Goal: Information Seeking & Learning: Learn about a topic

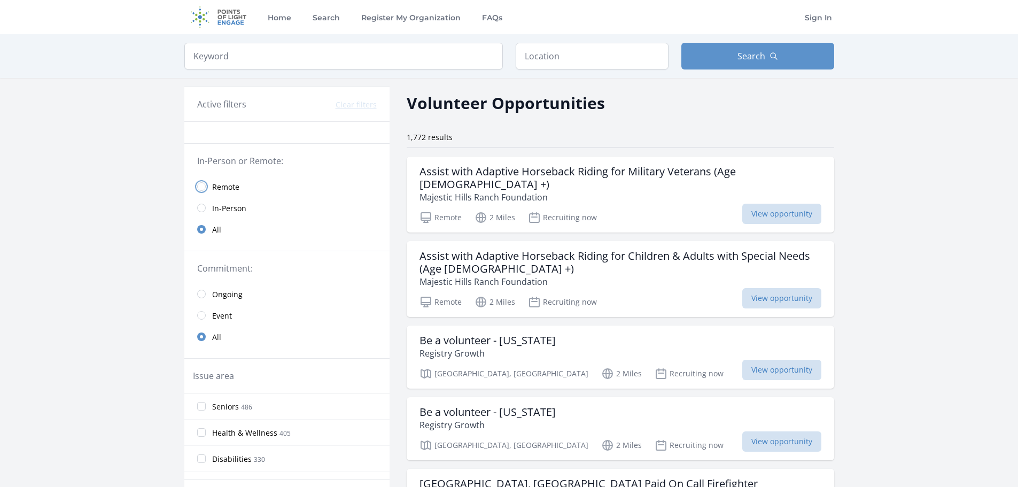
click at [203, 186] on input "radio" at bounding box center [201, 186] width 9 height 9
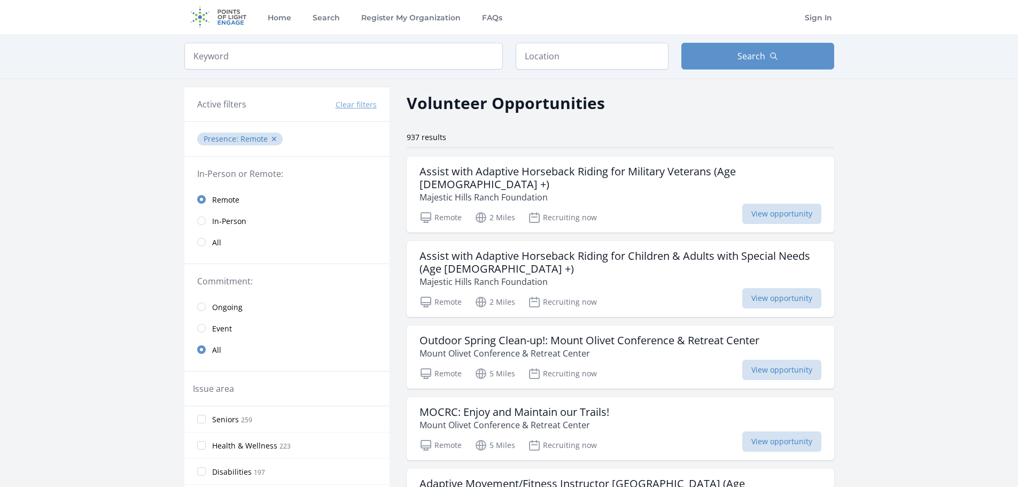
scroll to position [53, 0]
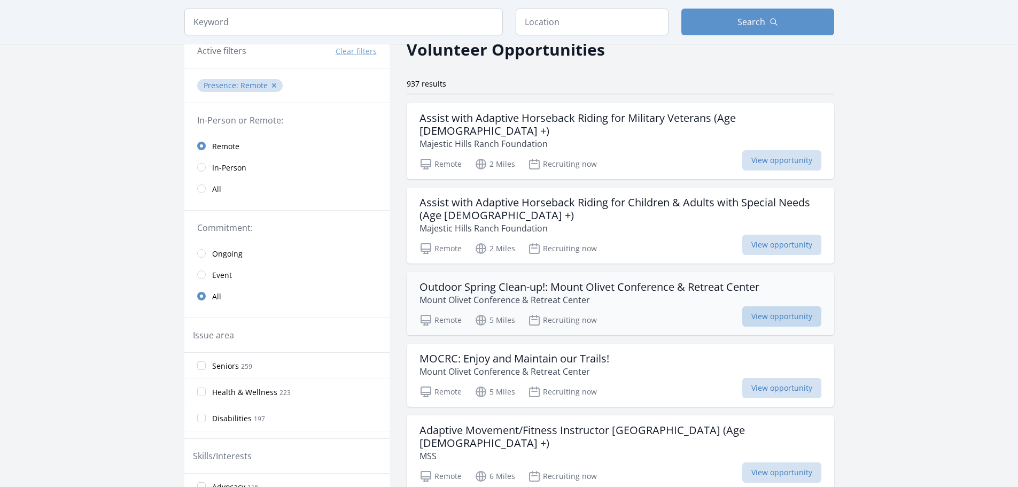
click at [764, 307] on span "View opportunity" at bounding box center [781, 316] width 79 height 20
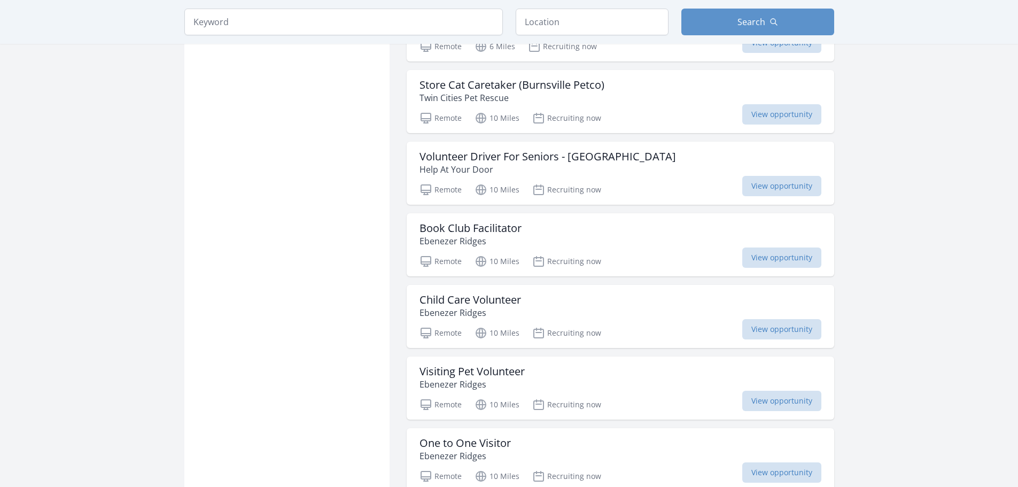
scroll to position [1123, 0]
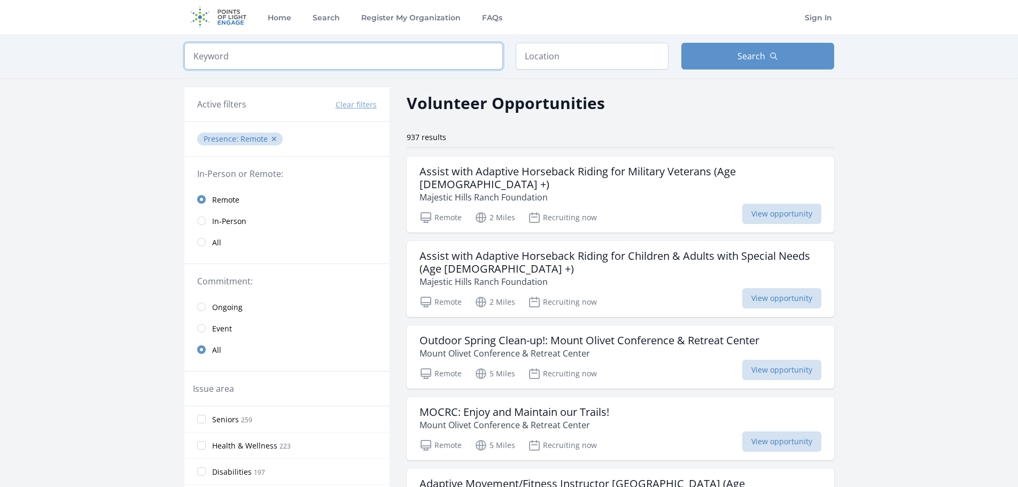
click at [304, 51] on input "search" at bounding box center [343, 56] width 319 height 27
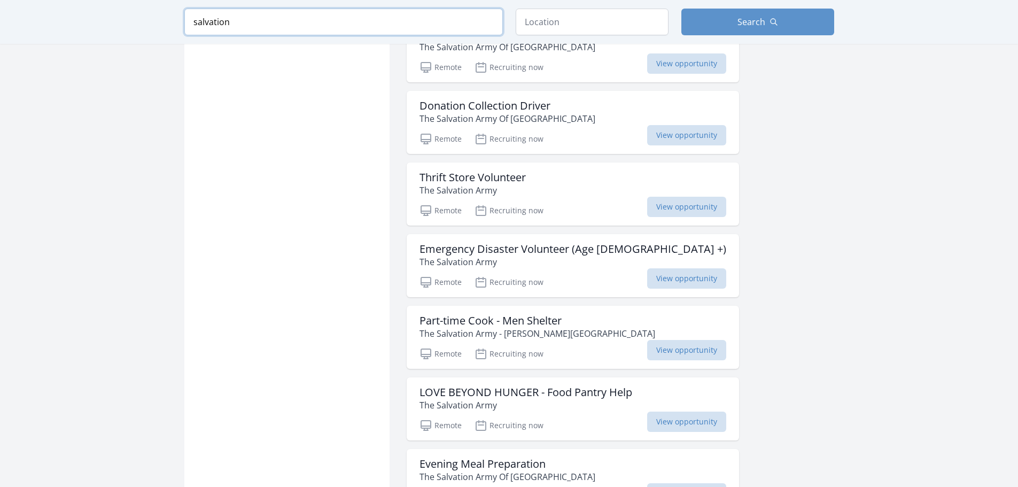
scroll to position [1016, 0]
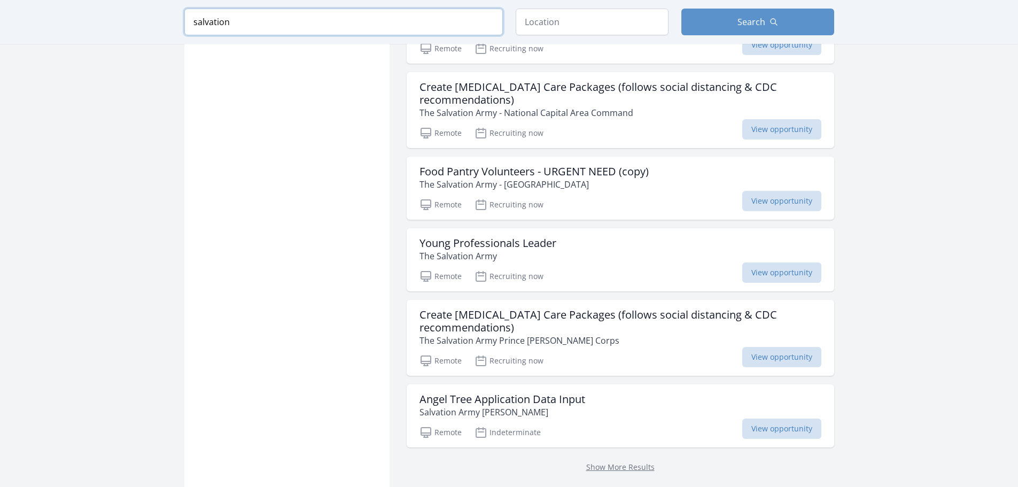
scroll to position [2619, 0]
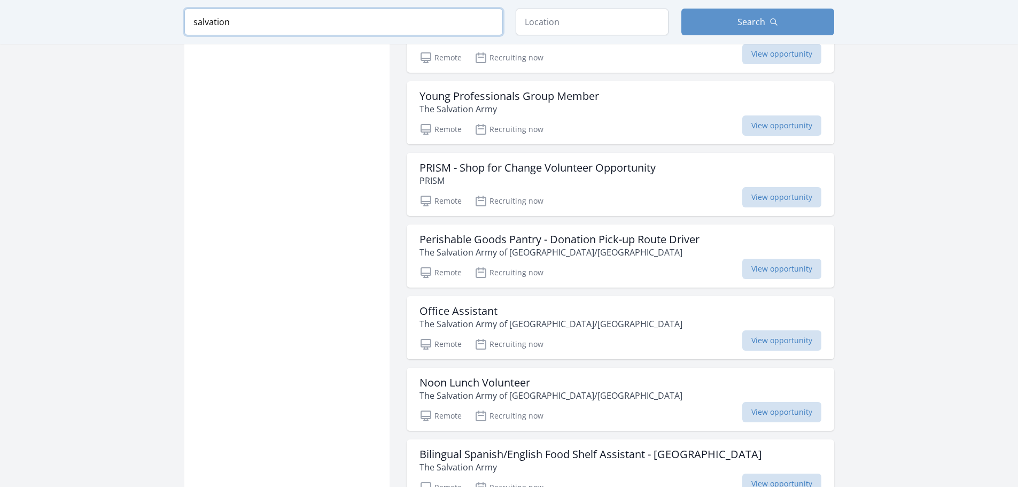
scroll to position [2031, 0]
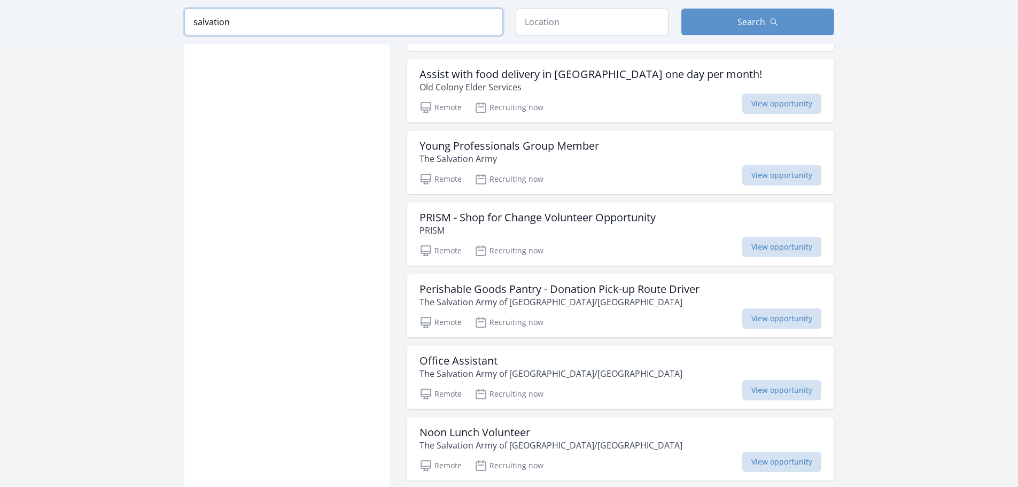
drag, startPoint x: 241, startPoint y: 21, endPoint x: 138, endPoint y: 16, distance: 102.2
click at [138, 16] on div "Keyword salvation Location Search" at bounding box center [509, 22] width 1018 height 44
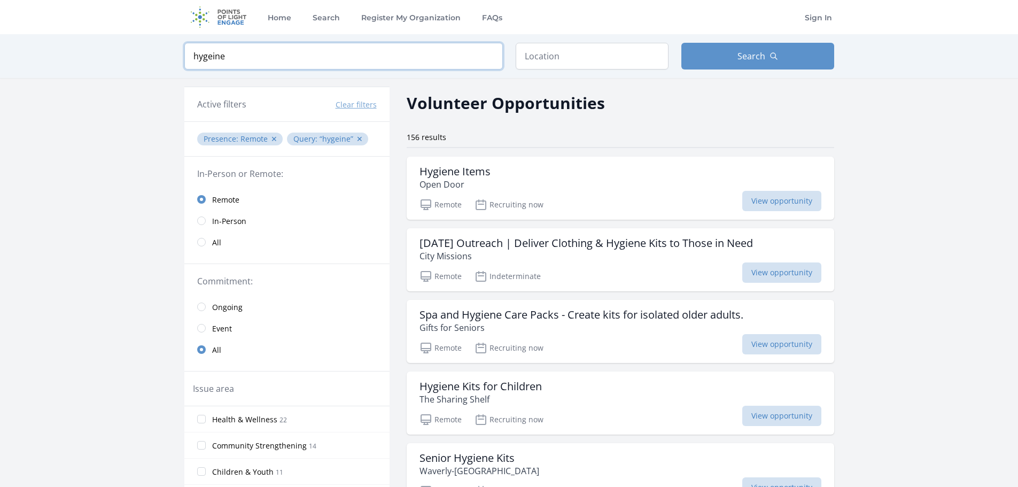
scroll to position [53, 0]
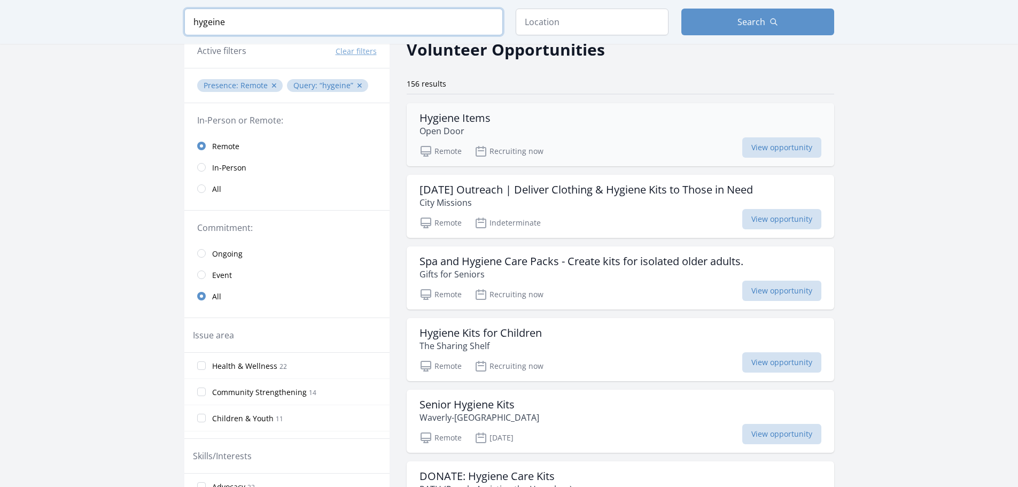
type input "hygeine"
click at [442, 119] on h3 "Hygiene Items" at bounding box center [455, 118] width 71 height 13
click at [643, 262] on h3 "Spa and Hygiene Care Packs - Create kits for isolated older adults." at bounding box center [582, 261] width 324 height 13
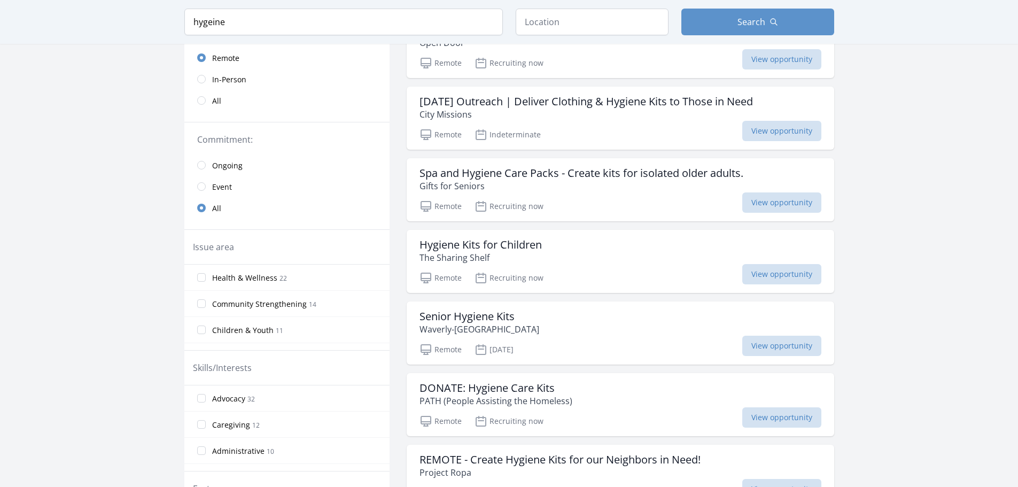
scroll to position [160, 0]
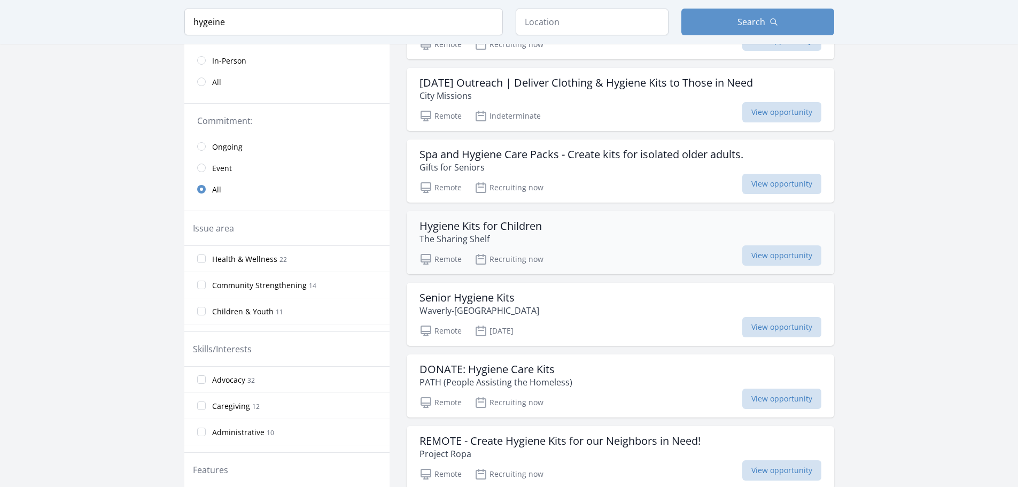
click at [569, 251] on div "Remote Recruiting now View opportunity" at bounding box center [621, 258] width 402 height 16
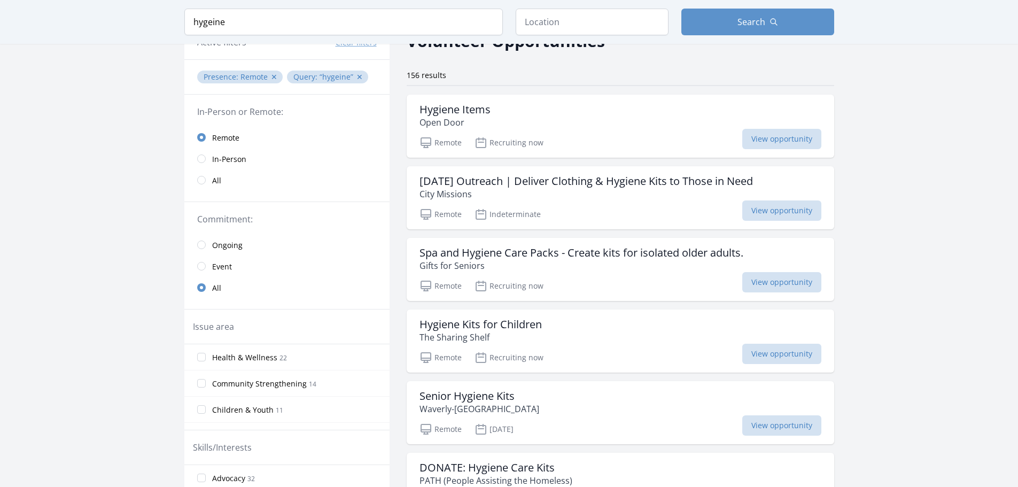
scroll to position [0, 0]
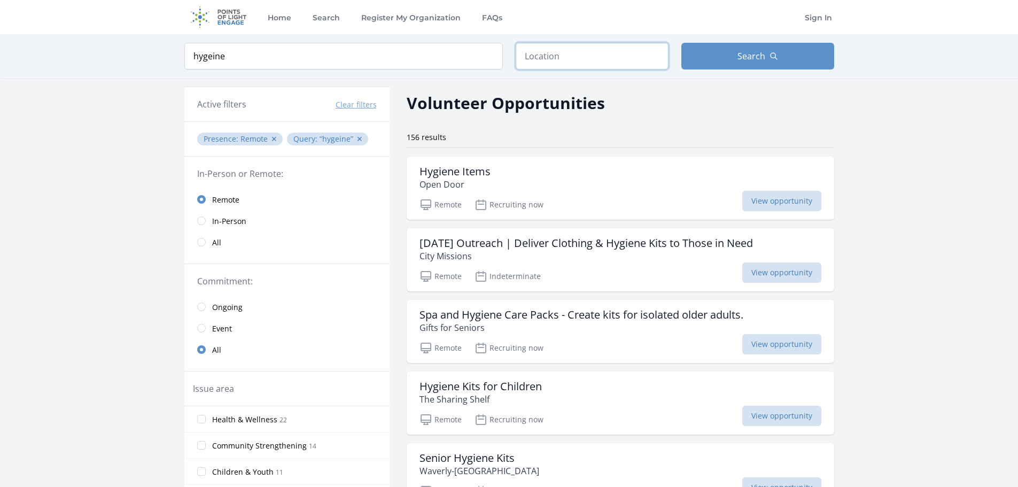
click at [545, 59] on input "text" at bounding box center [592, 56] width 153 height 27
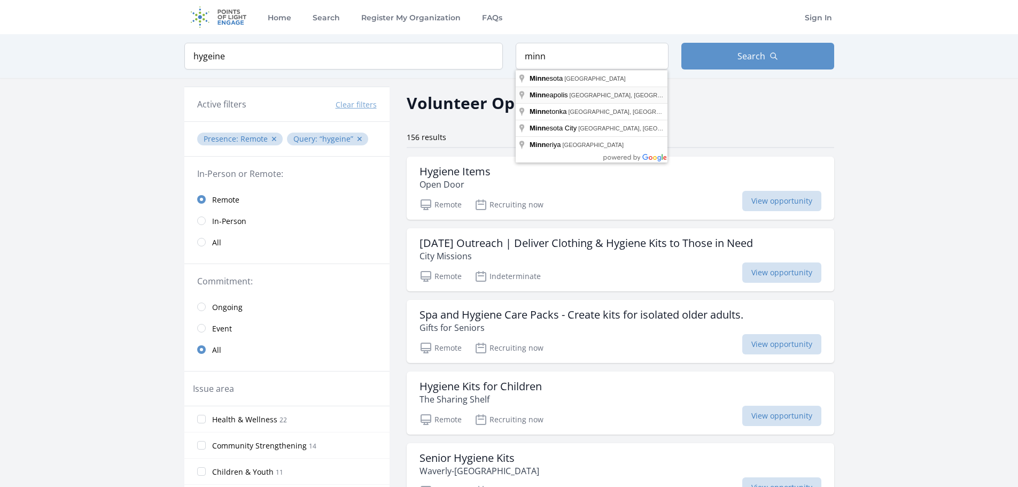
type input "Minneapolis, MN, USA"
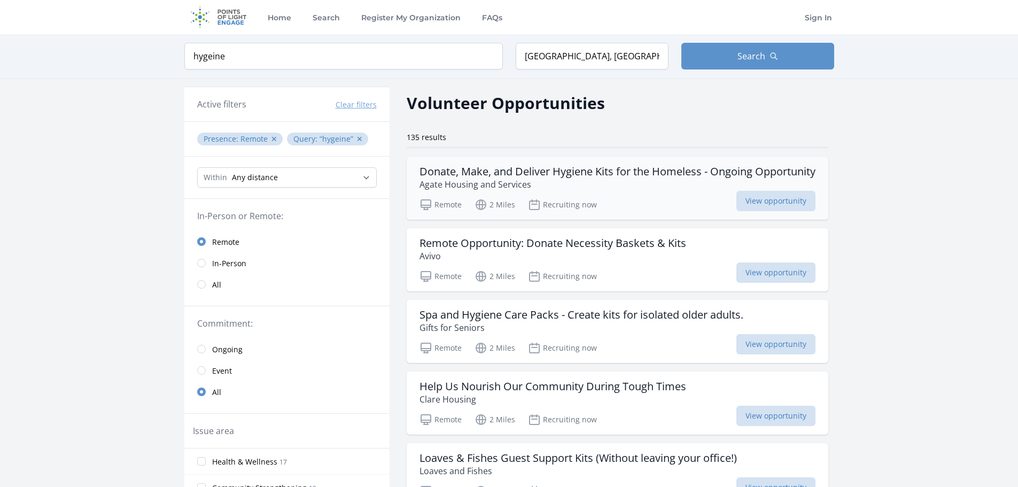
click at [726, 166] on h3 "Donate, Make, and Deliver Hygiene Kits for the Homeless - Ongoing Opportunity" at bounding box center [618, 171] width 396 height 13
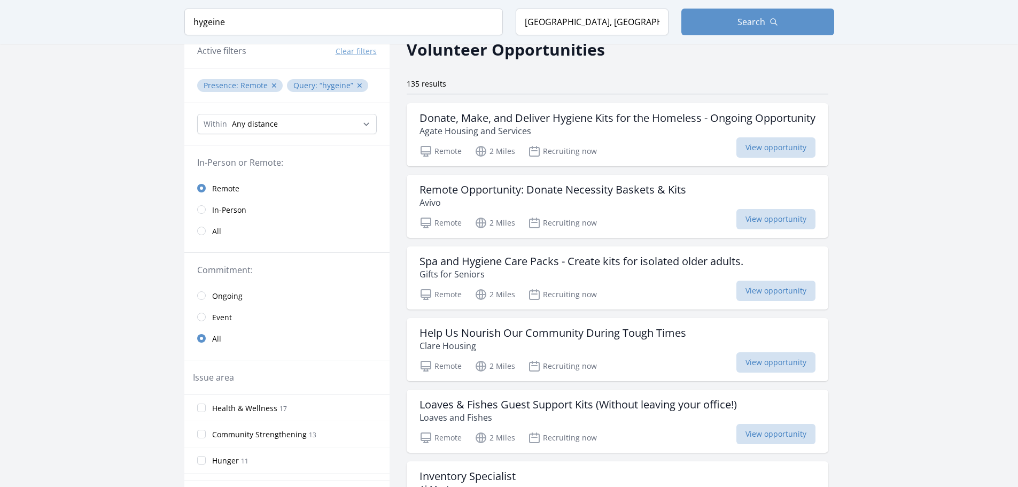
scroll to position [107, 0]
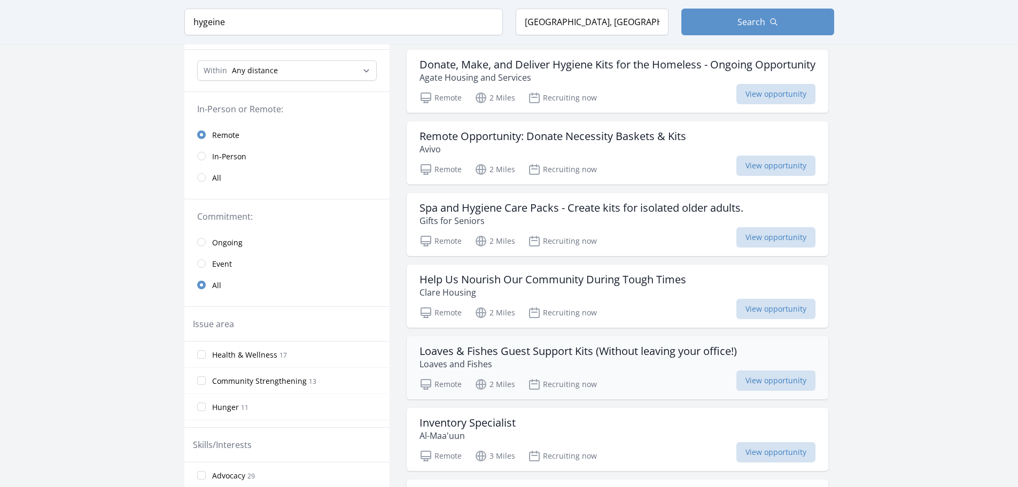
click at [577, 354] on h3 "Loaves & Fishes Guest Support Kits (Without leaving your office!)" at bounding box center [579, 351] width 318 height 13
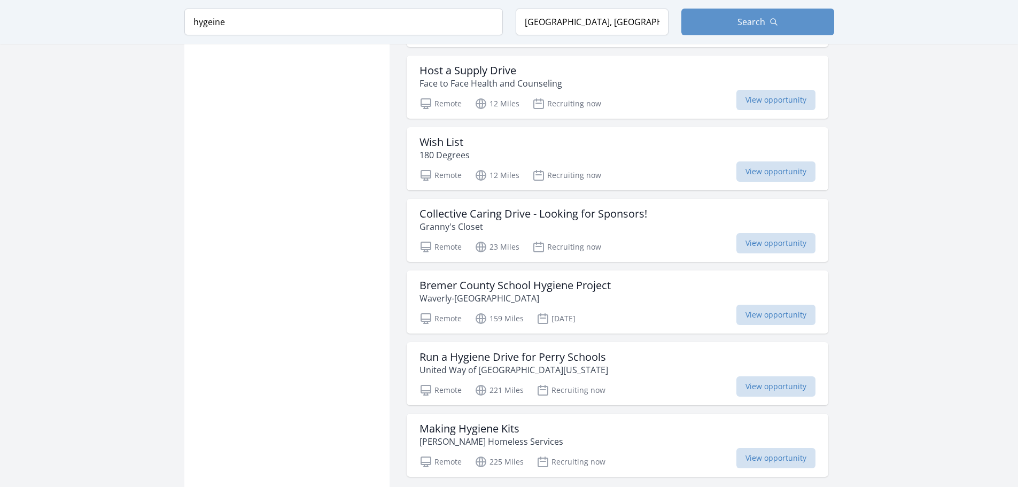
scroll to position [1123, 0]
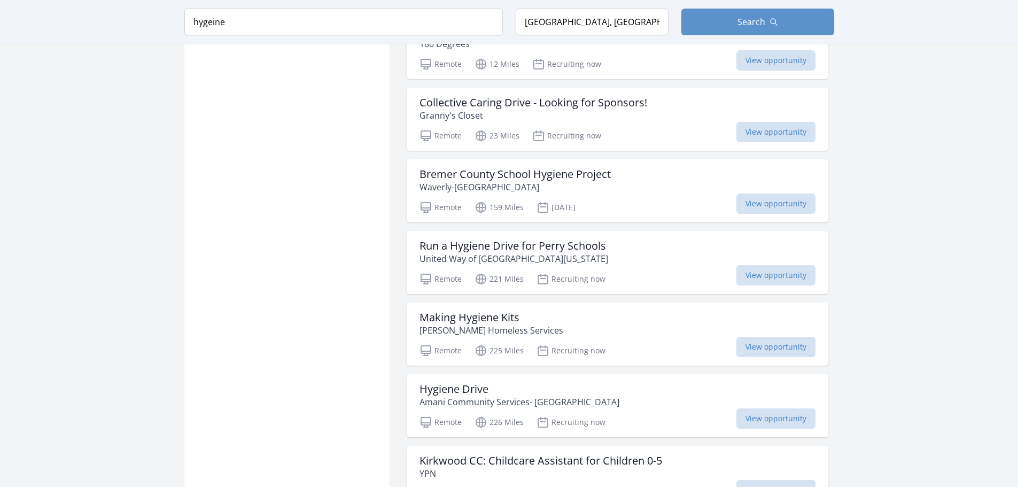
scroll to position [1229, 0]
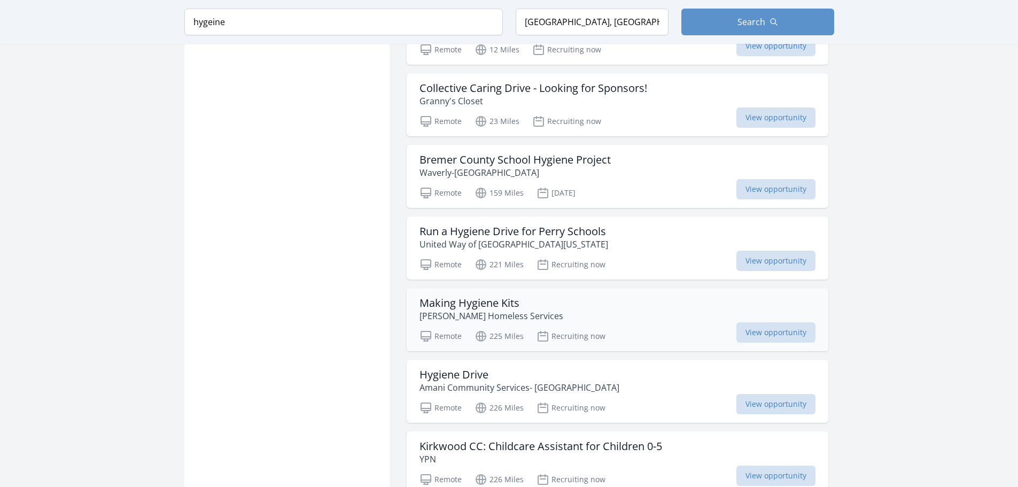
click at [473, 299] on h3 "Making Hygiene Kits" at bounding box center [492, 303] width 144 height 13
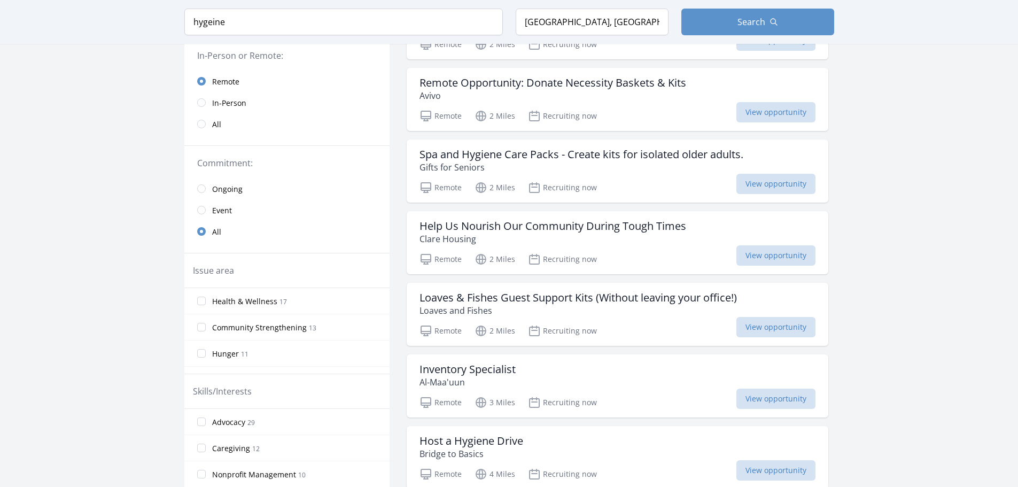
scroll to position [0, 0]
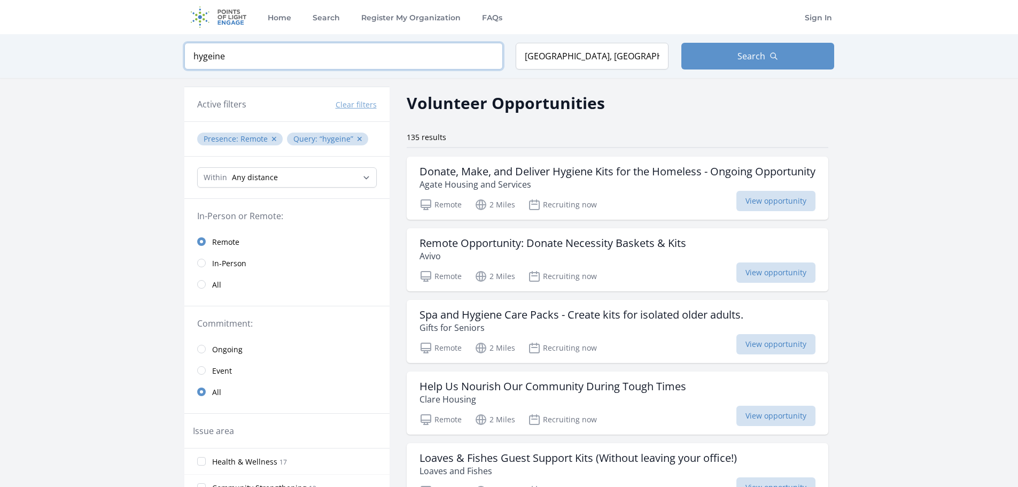
drag, startPoint x: 239, startPoint y: 60, endPoint x: 134, endPoint y: 47, distance: 106.6
click at [134, 47] on div "Keyword hygeine Location Minneapolis, MN, USA Search" at bounding box center [509, 56] width 1018 height 44
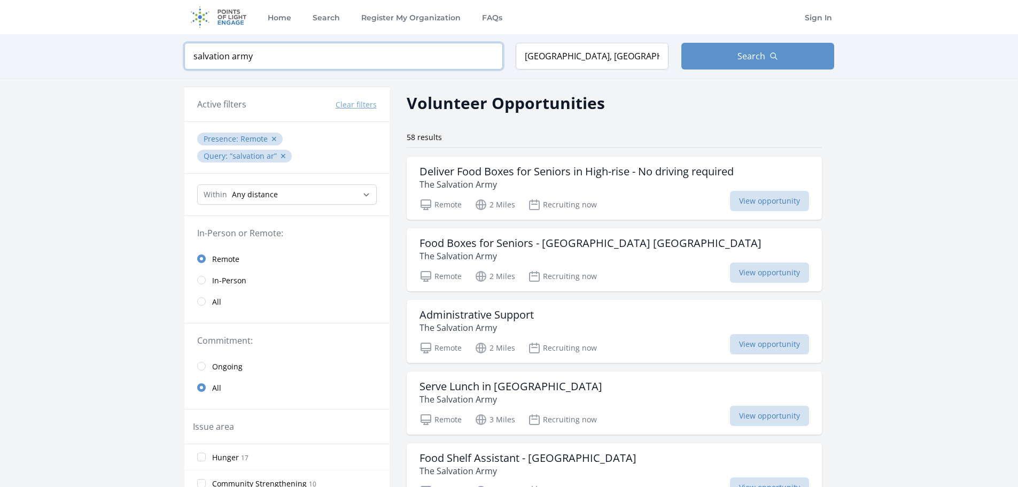
type input "salvation army"
click button "submit" at bounding box center [0, 0] width 0 height 0
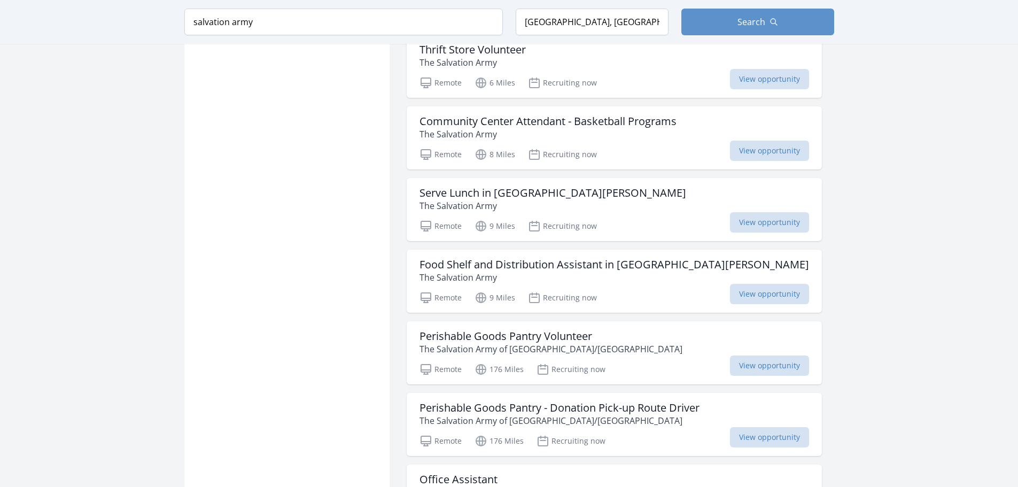
scroll to position [1069, 0]
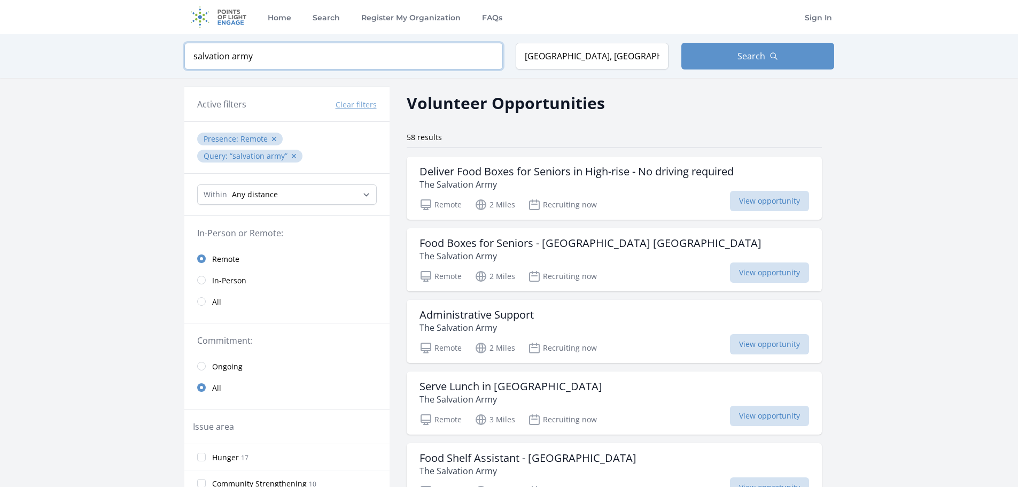
drag, startPoint x: 183, startPoint y: 55, endPoint x: 160, endPoint y: 52, distance: 23.7
click at [160, 52] on div "Keyword salvation army Location Minneapolis, MN, USA Search" at bounding box center [509, 56] width 1018 height 44
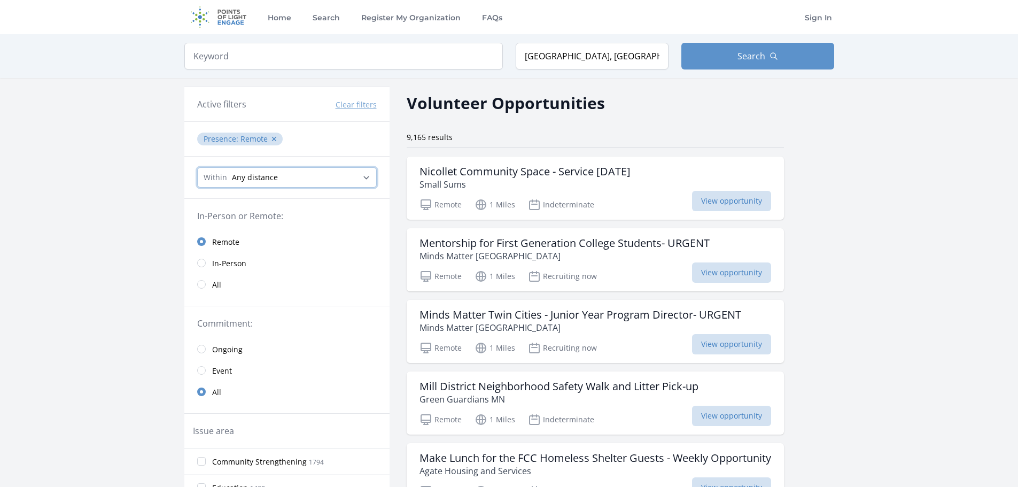
click at [370, 178] on select "Any distance , 5 Miles , 20 Miles , 50 Miles , 100 Miles" at bounding box center [287, 177] width 180 height 20
select select "8046"
click at [197, 167] on select "Any distance , 5 Miles , 20 Miles , 50 Miles , 100 Miles" at bounding box center [287, 177] width 180 height 20
drag, startPoint x: 628, startPoint y: 63, endPoint x: 474, endPoint y: 61, distance: 154.0
click at [477, 59] on form "Keyword Location Minneapolis, MN, USA Search" at bounding box center [509, 56] width 650 height 27
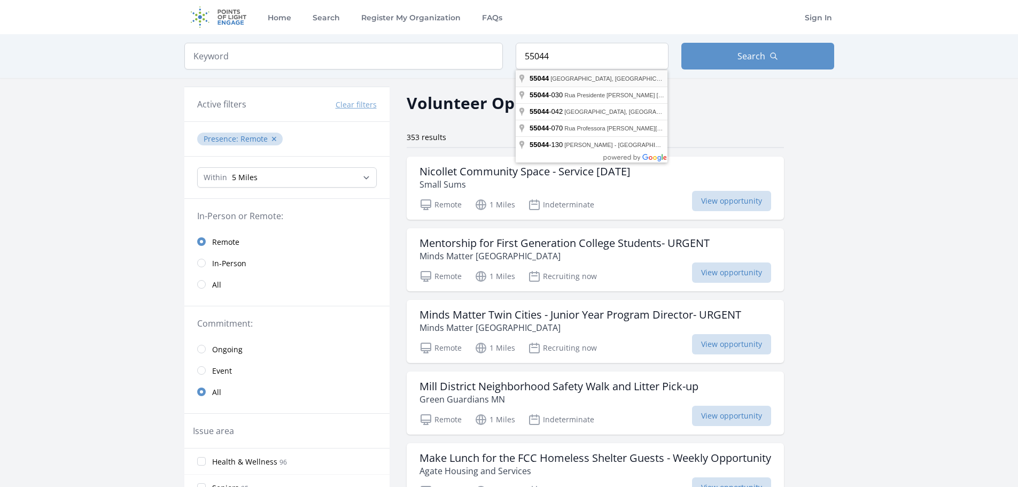
type input "Lakeville, MN 55044, USA"
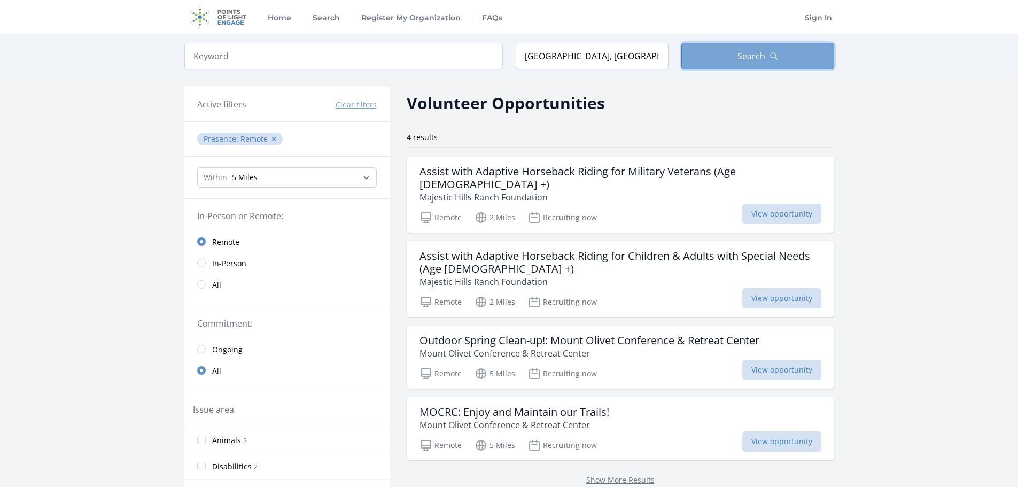
click at [755, 58] on span "Search" at bounding box center [752, 56] width 28 height 13
click at [760, 48] on button "Search" at bounding box center [758, 56] width 153 height 27
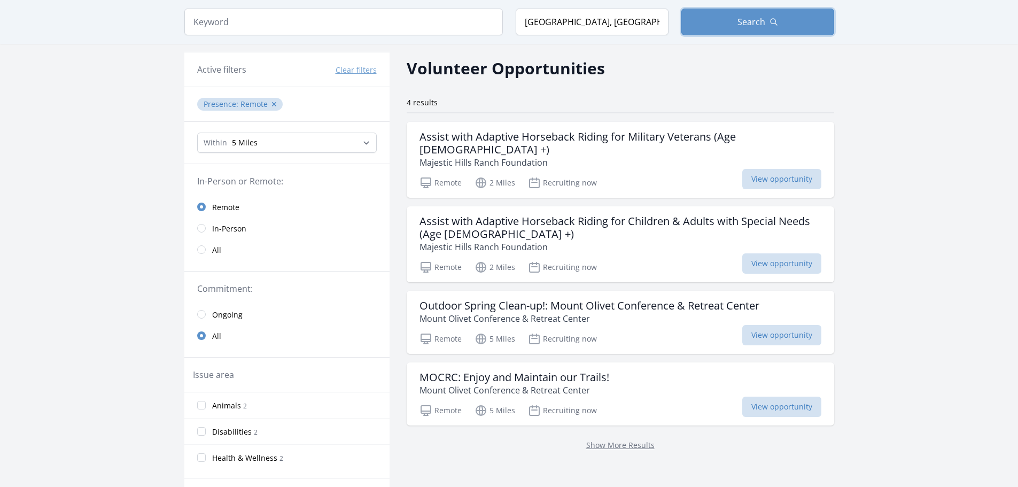
scroll to position [53, 0]
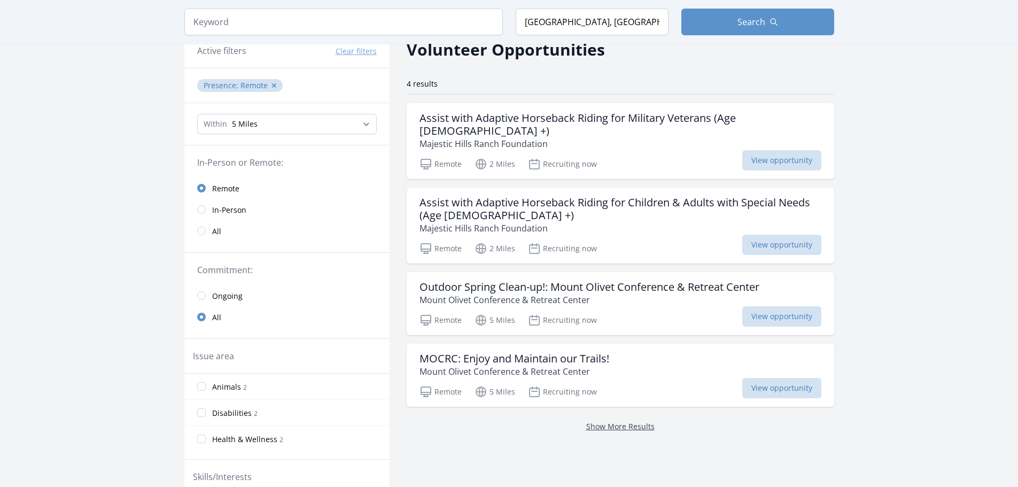
click at [618, 421] on link "Show More Results" at bounding box center [620, 426] width 68 height 10
click at [360, 127] on select "Any distance , 5 Miles , 20 Miles , 50 Miles , 100 Miles" at bounding box center [287, 124] width 180 height 20
select select "32186"
click at [197, 114] on select "Any distance , 5 Miles , 20 Miles , 50 Miles , 100 Miles" at bounding box center [287, 124] width 180 height 20
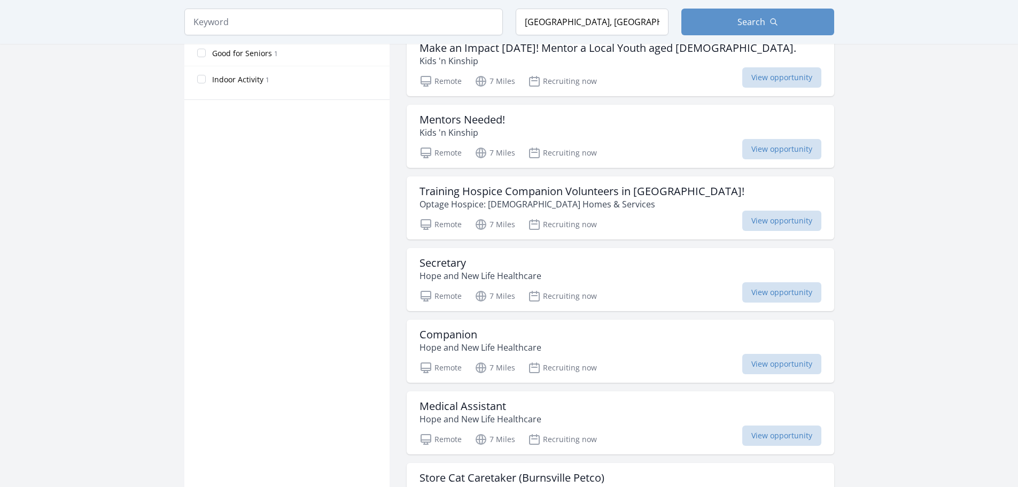
scroll to position [695, 0]
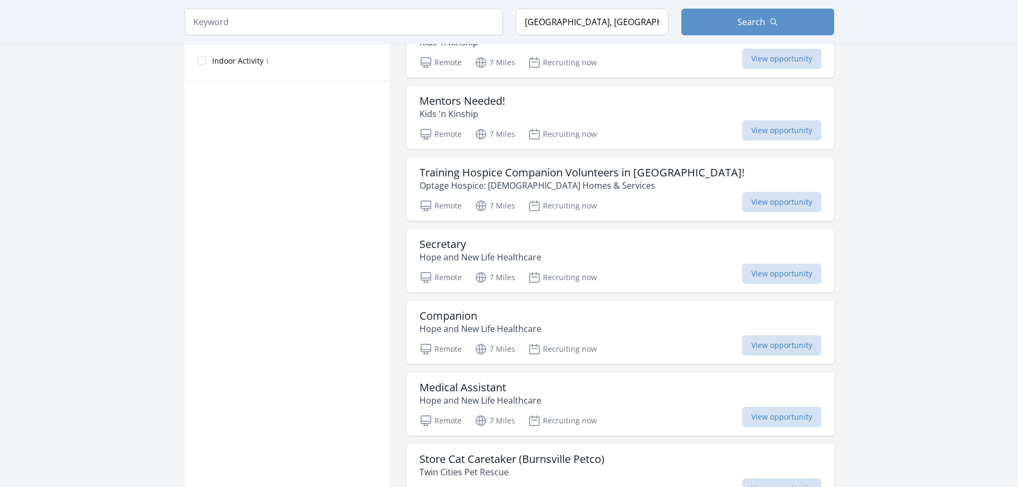
scroll to position [53, 0]
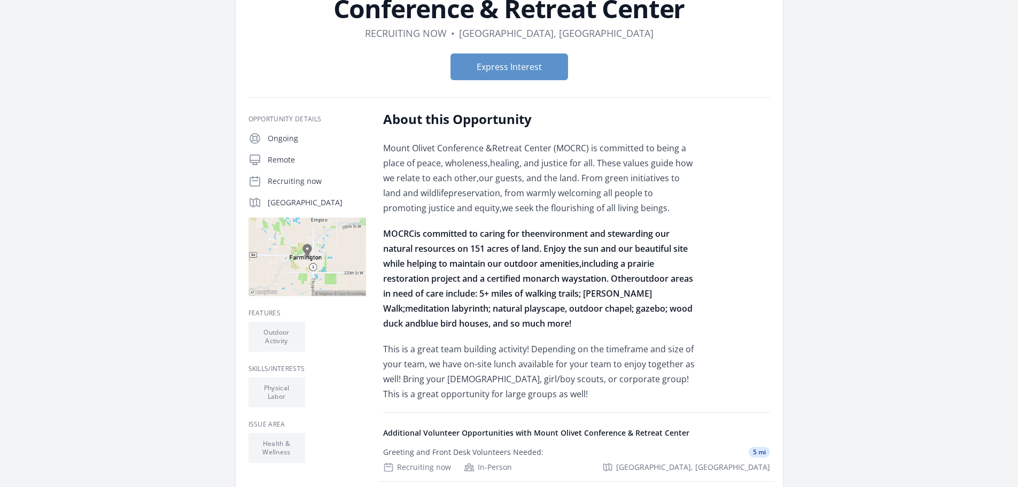
scroll to position [53, 0]
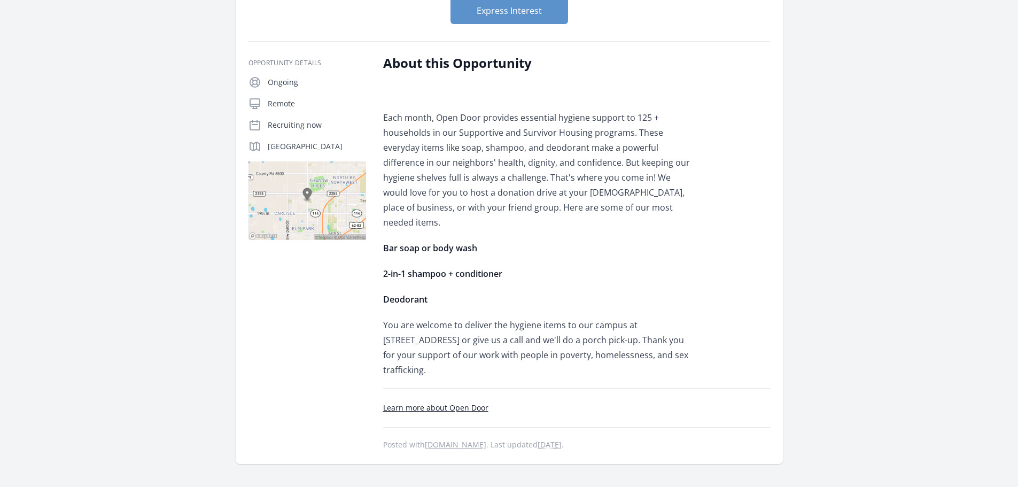
scroll to position [160, 0]
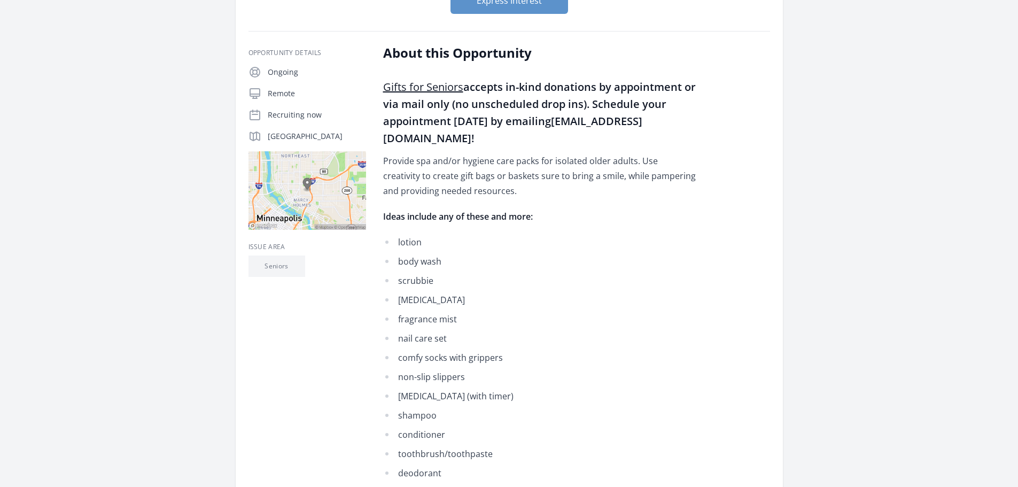
scroll to position [160, 0]
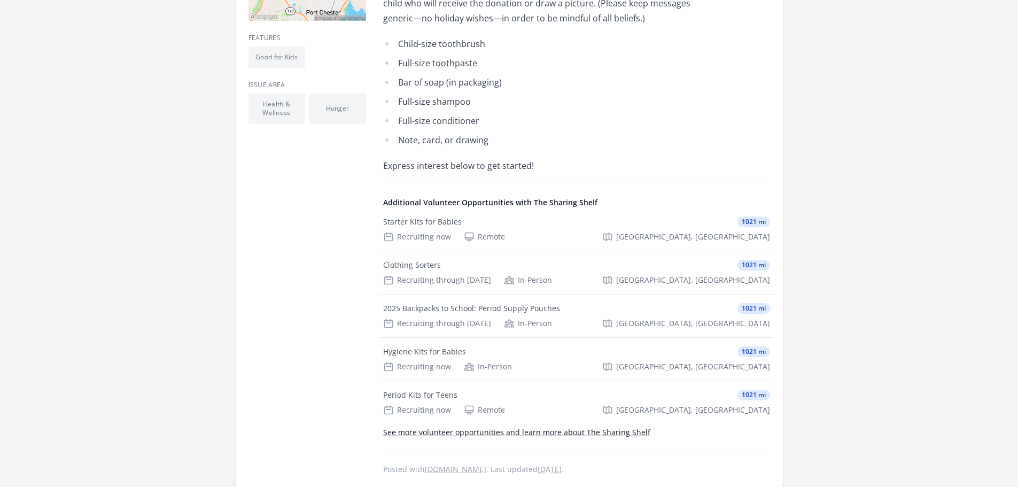
scroll to position [374, 0]
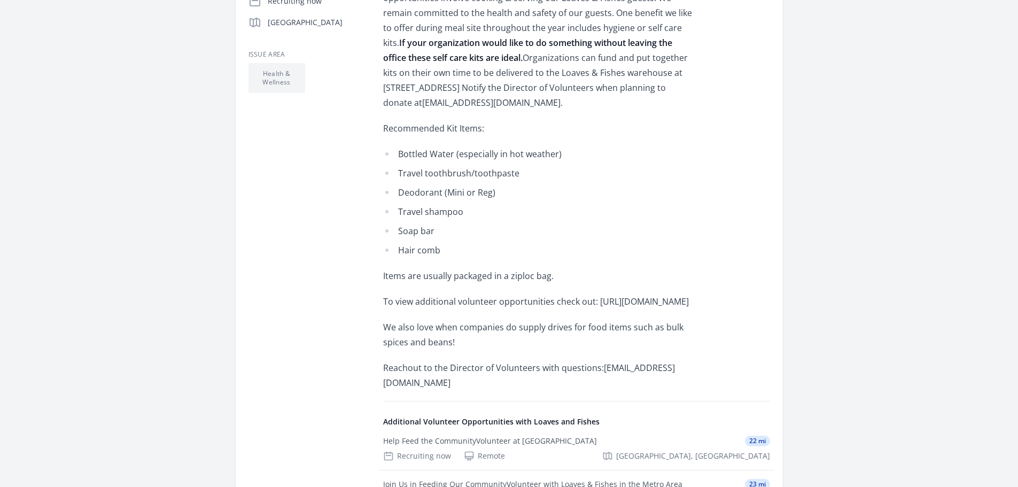
scroll to position [321, 0]
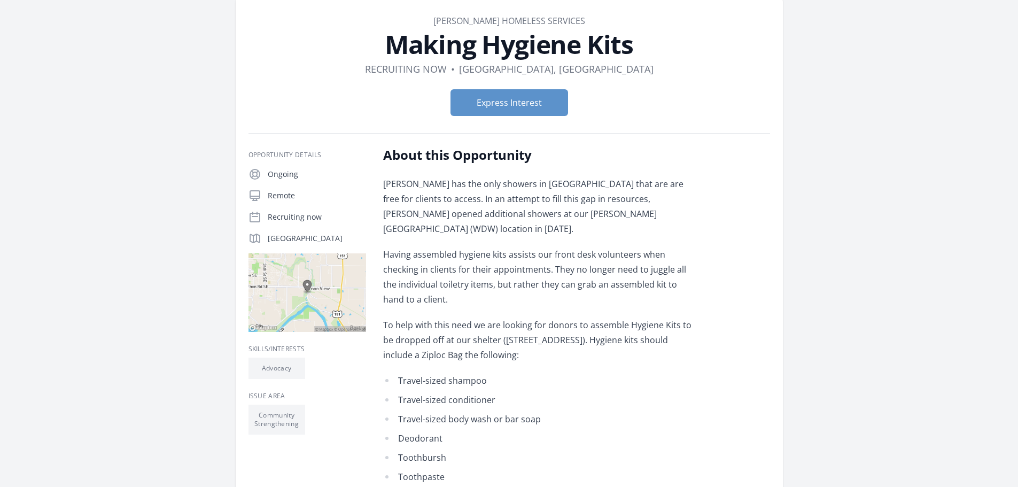
scroll to position [107, 0]
